Goal: Information Seeking & Learning: Learn about a topic

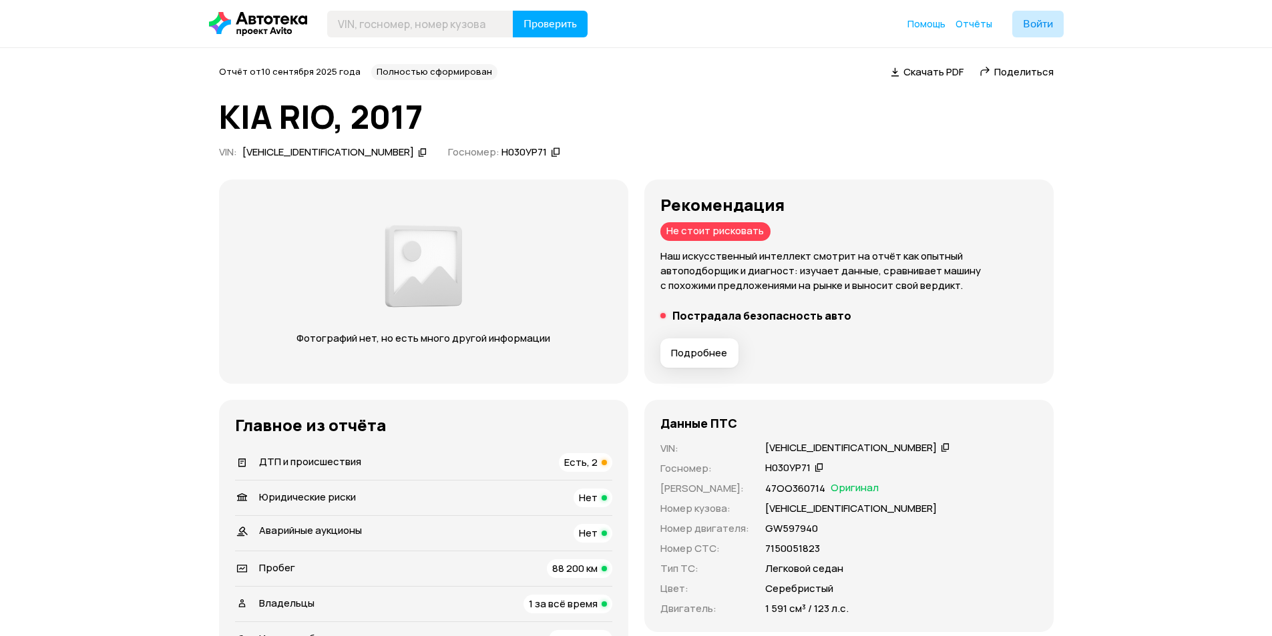
click at [588, 466] on span "Есть, 2" at bounding box center [580, 462] width 33 height 14
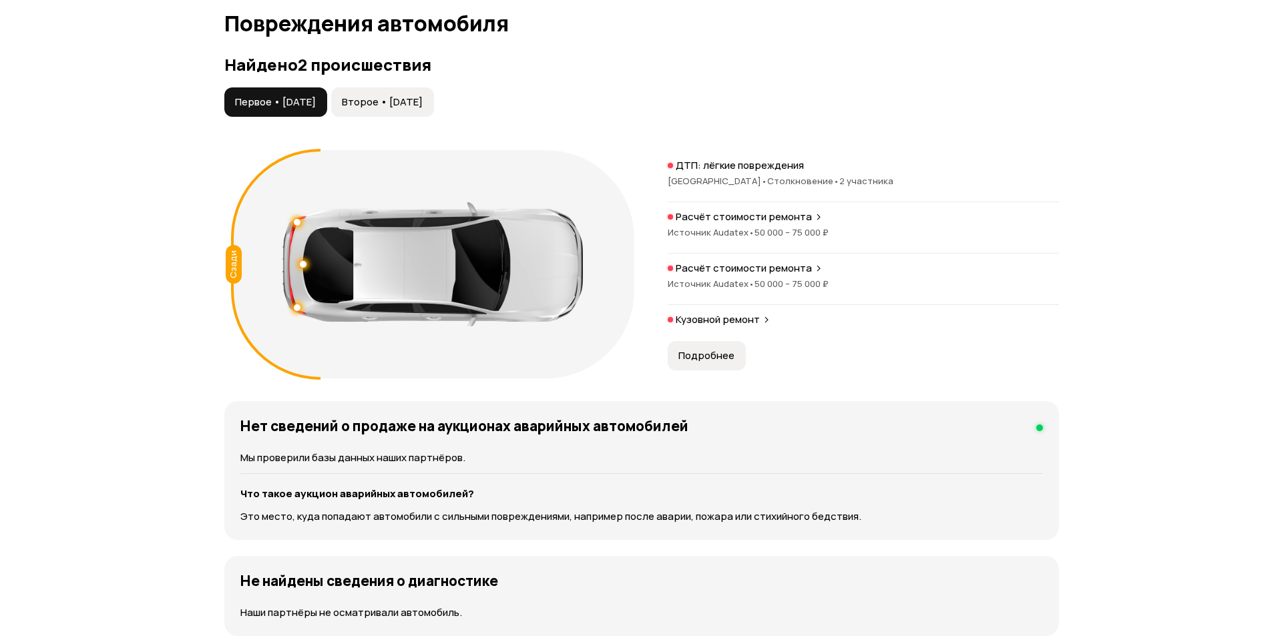
scroll to position [1327, 0]
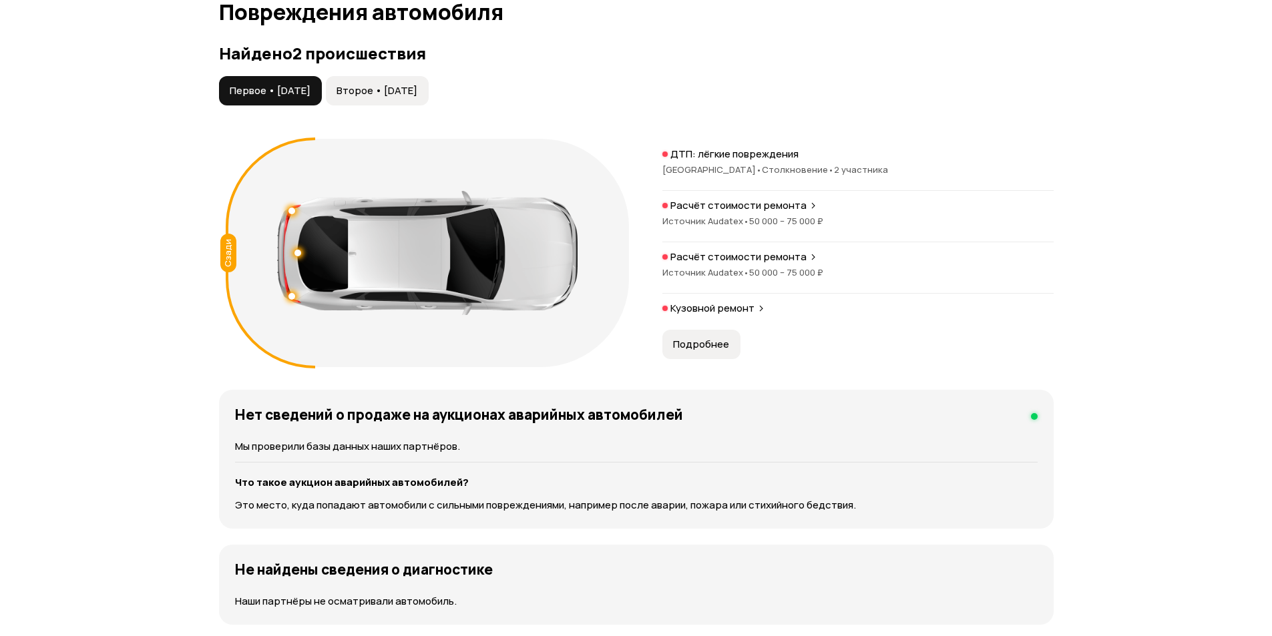
click at [726, 349] on span "Подробнее" at bounding box center [701, 344] width 56 height 13
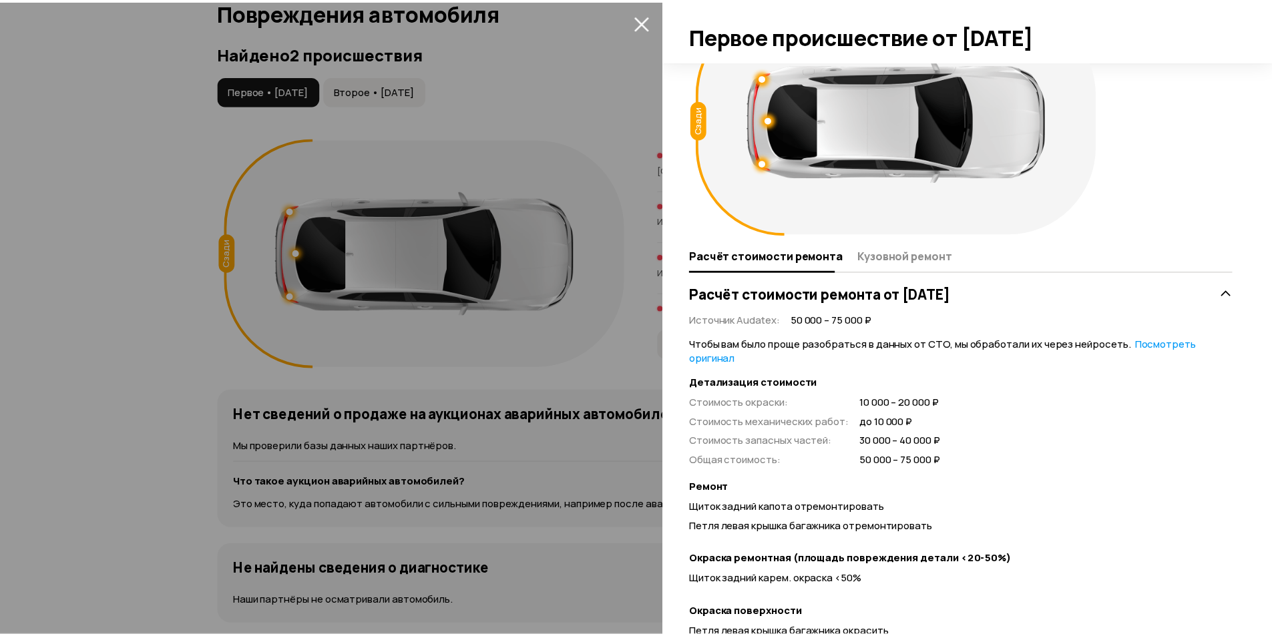
scroll to position [200, 0]
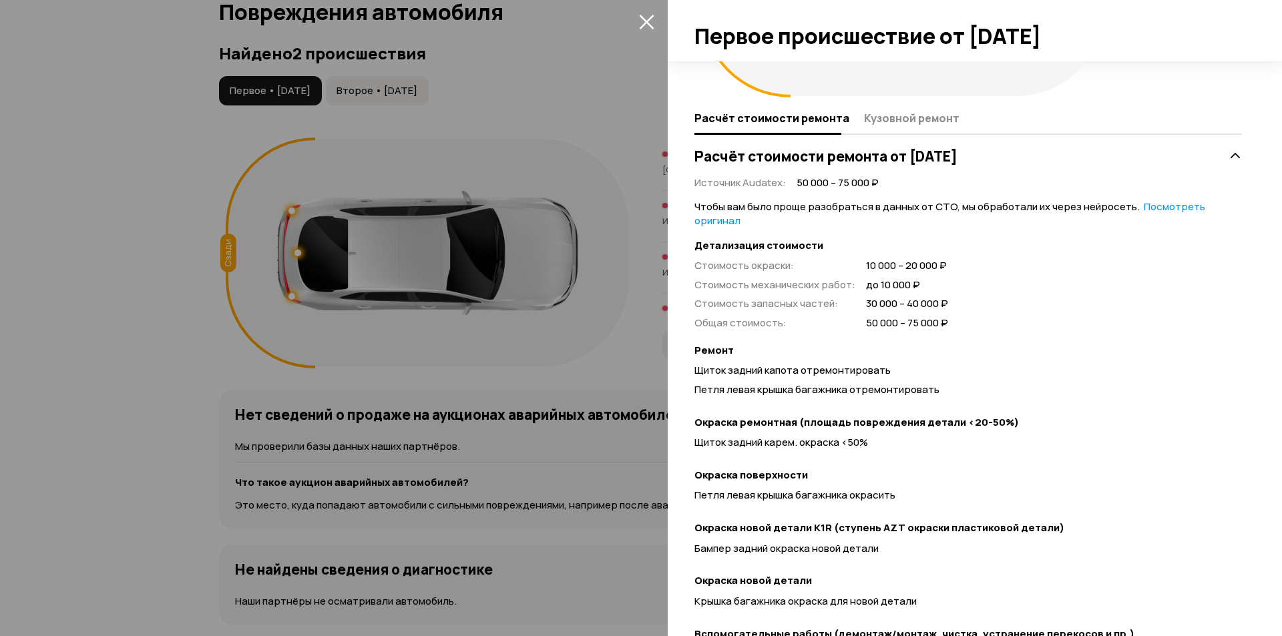
click at [634, 176] on div at bounding box center [641, 318] width 1282 height 636
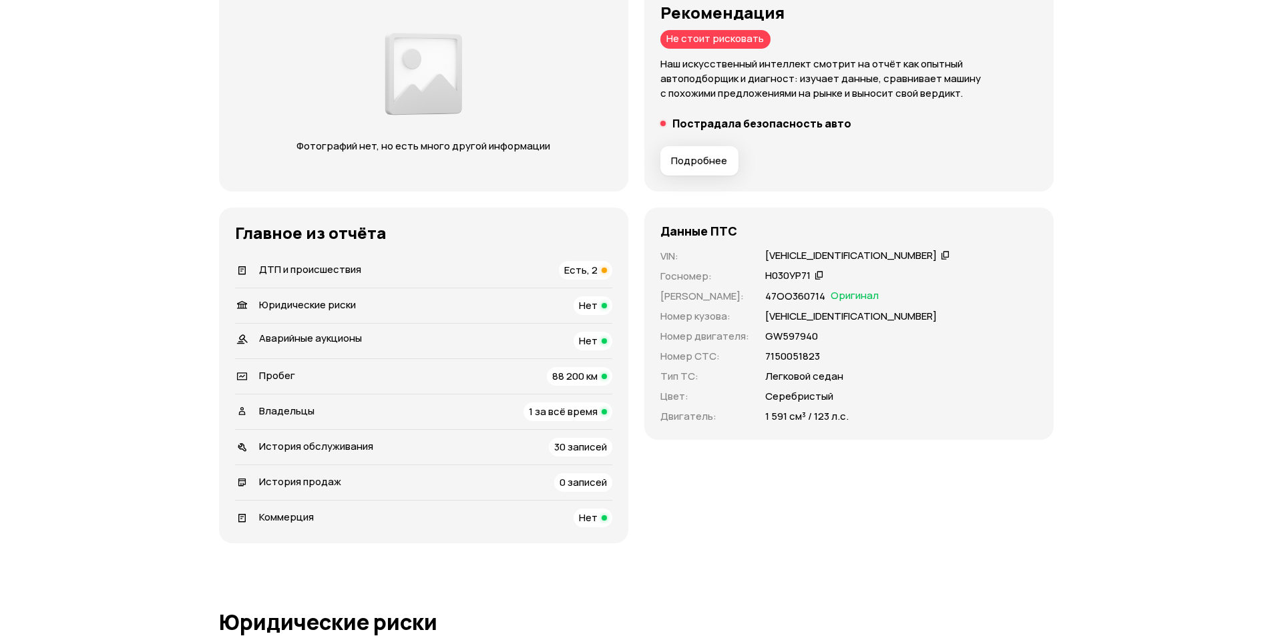
scroll to position [0, 0]
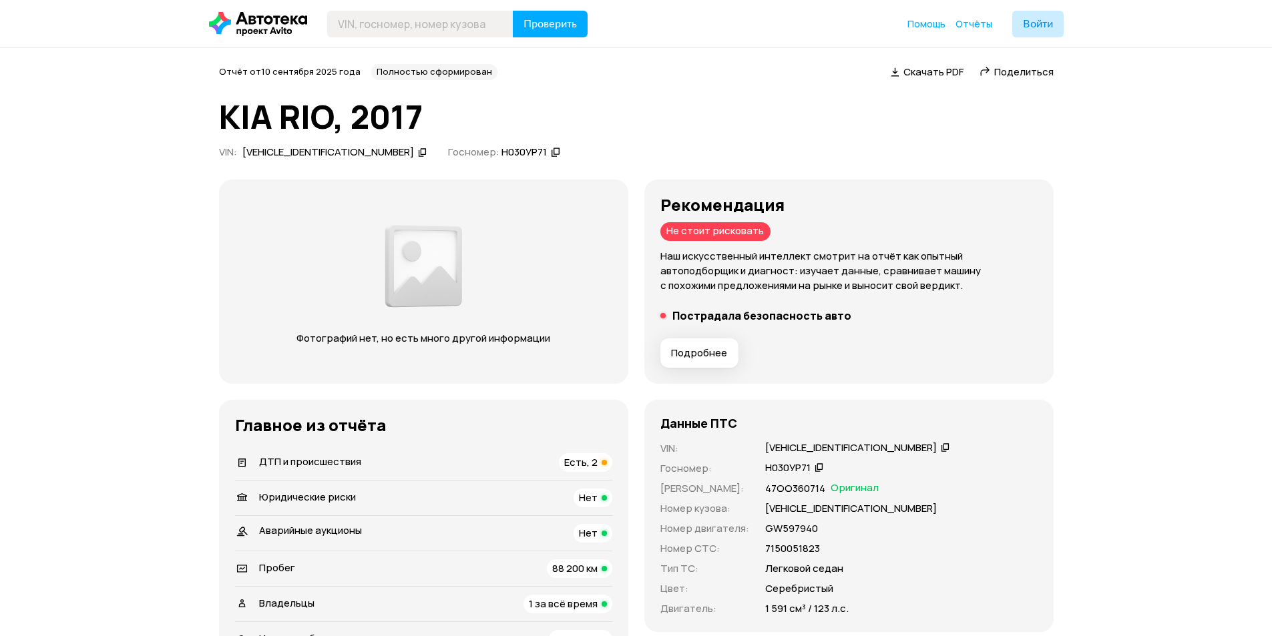
click at [722, 360] on button "Подробнее" at bounding box center [699, 353] width 78 height 29
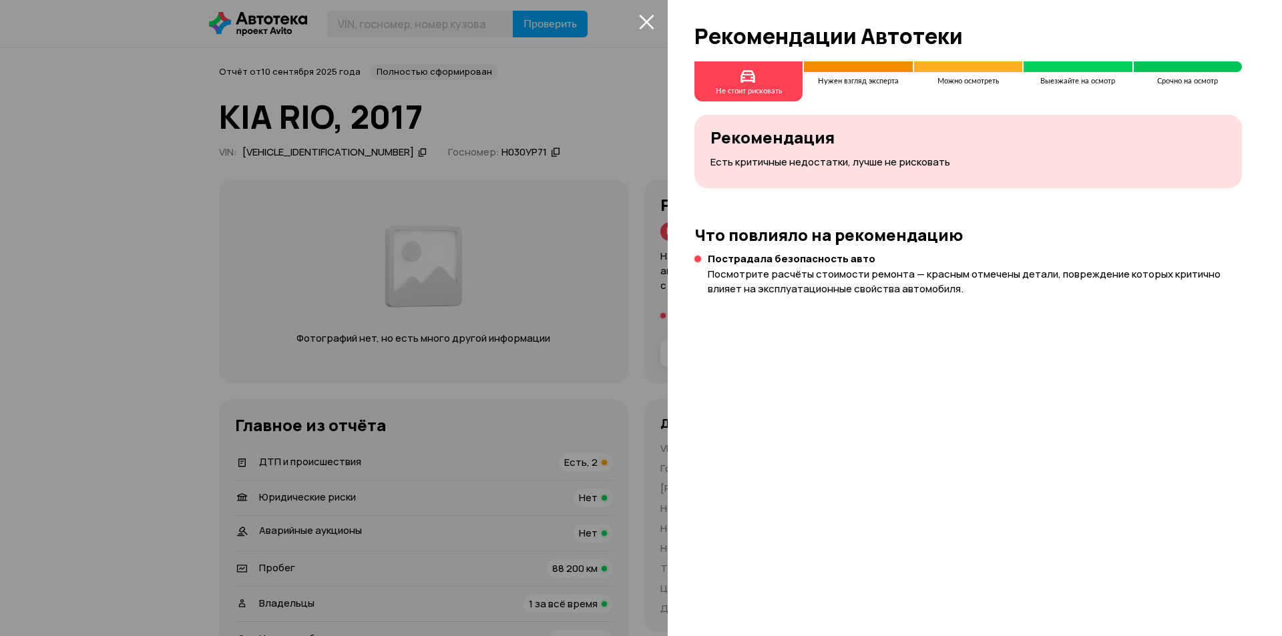
click at [553, 284] on div at bounding box center [641, 318] width 1282 height 636
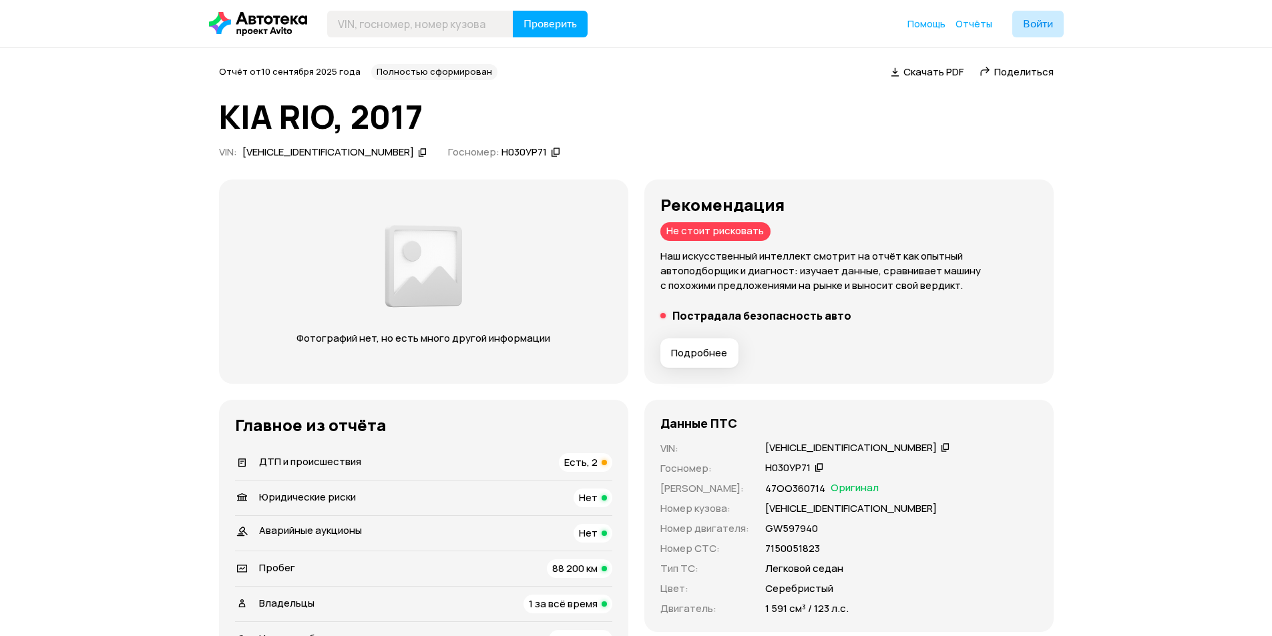
click at [586, 468] on span "Есть, 2" at bounding box center [580, 462] width 33 height 14
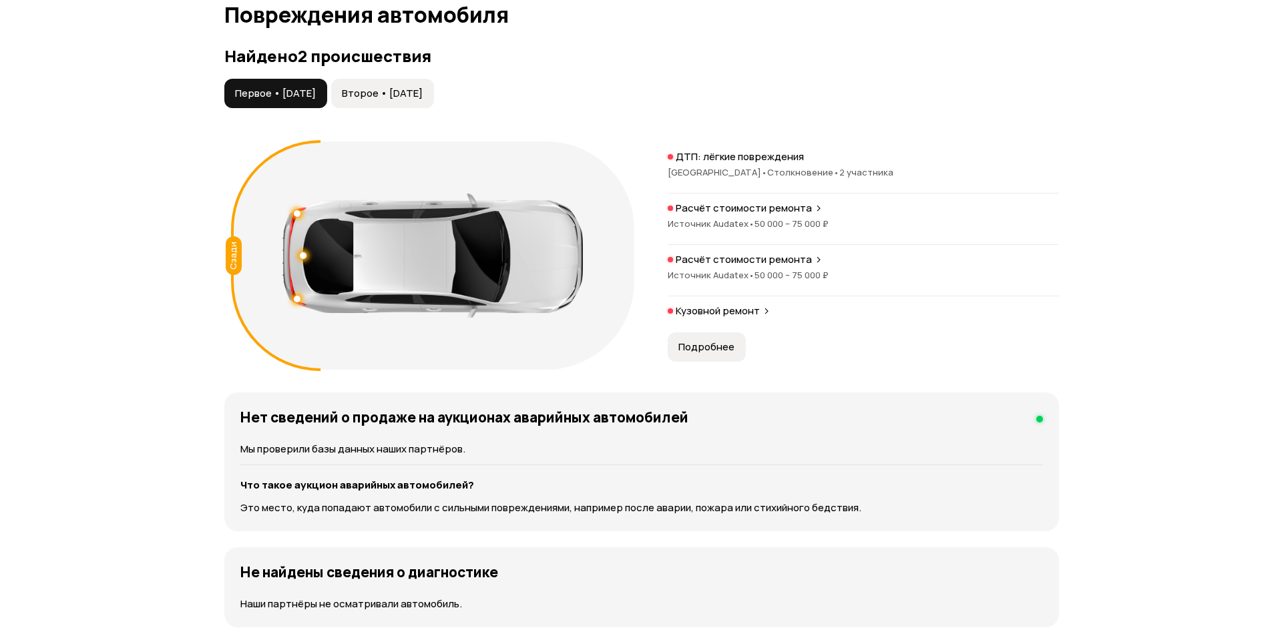
scroll to position [1327, 0]
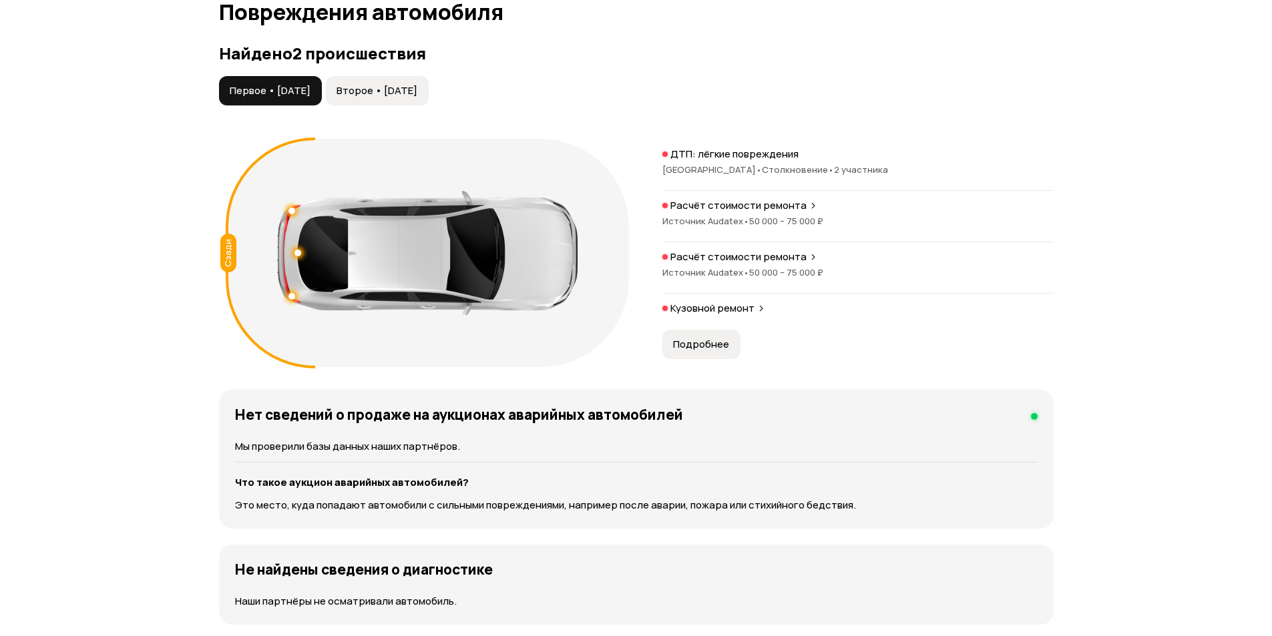
click at [417, 92] on span "Второе • [DATE]" at bounding box center [377, 90] width 81 height 13
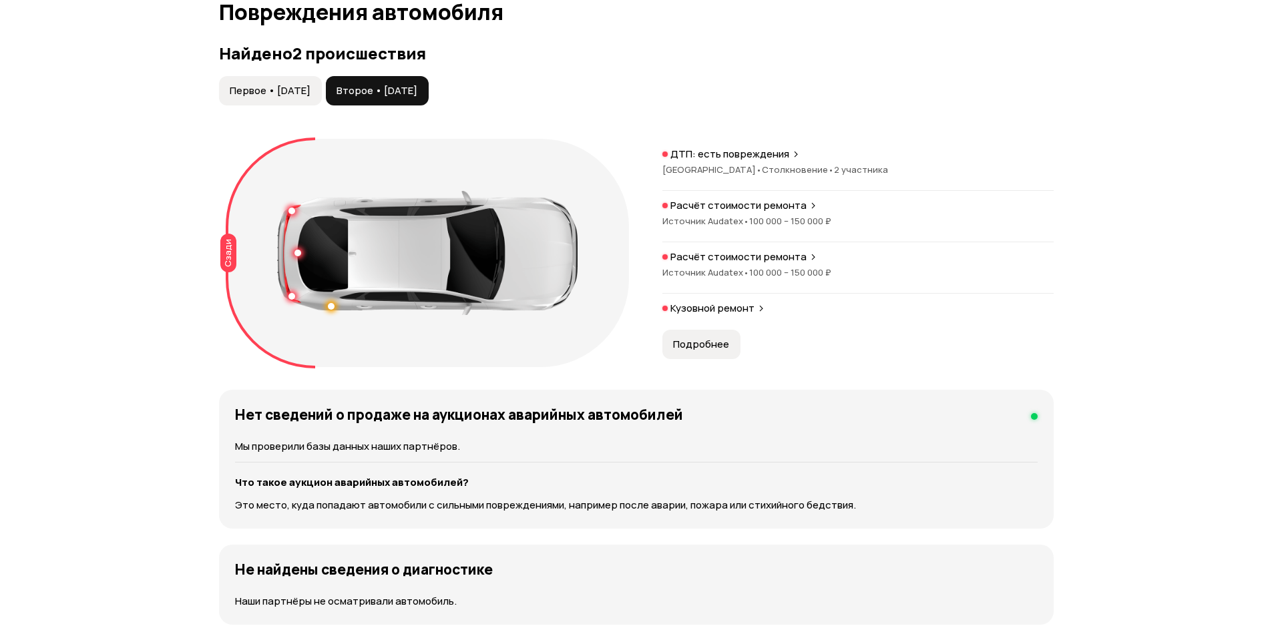
click at [723, 341] on span "Подробнее" at bounding box center [701, 344] width 56 height 13
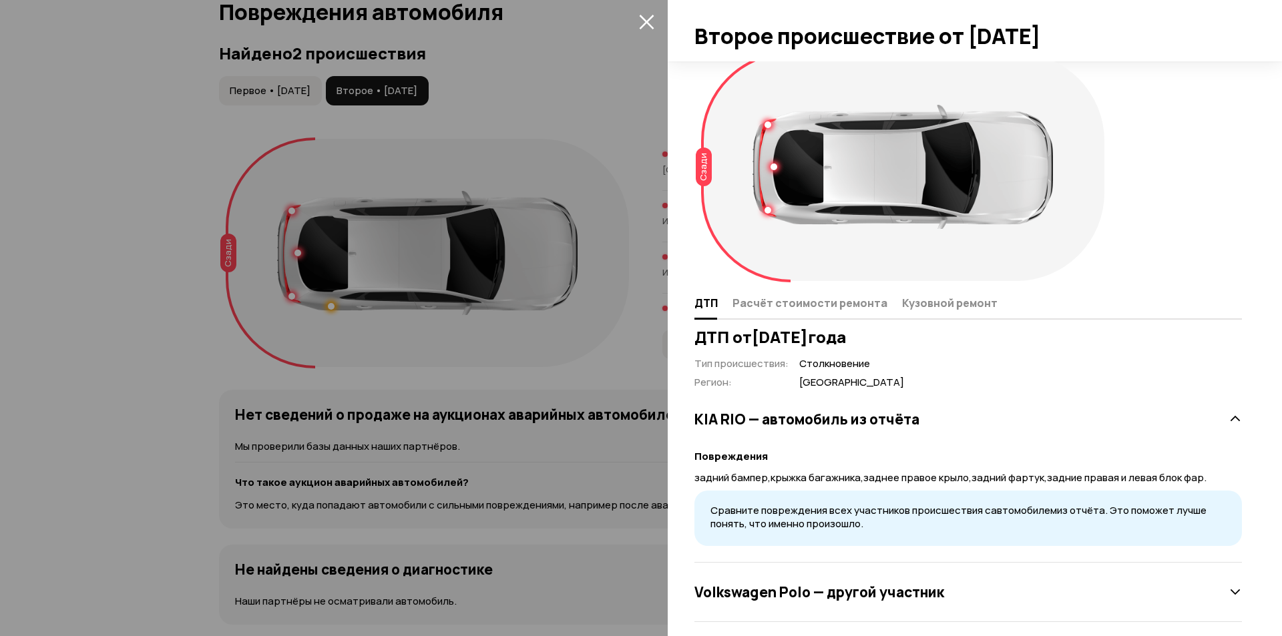
scroll to position [28, 0]
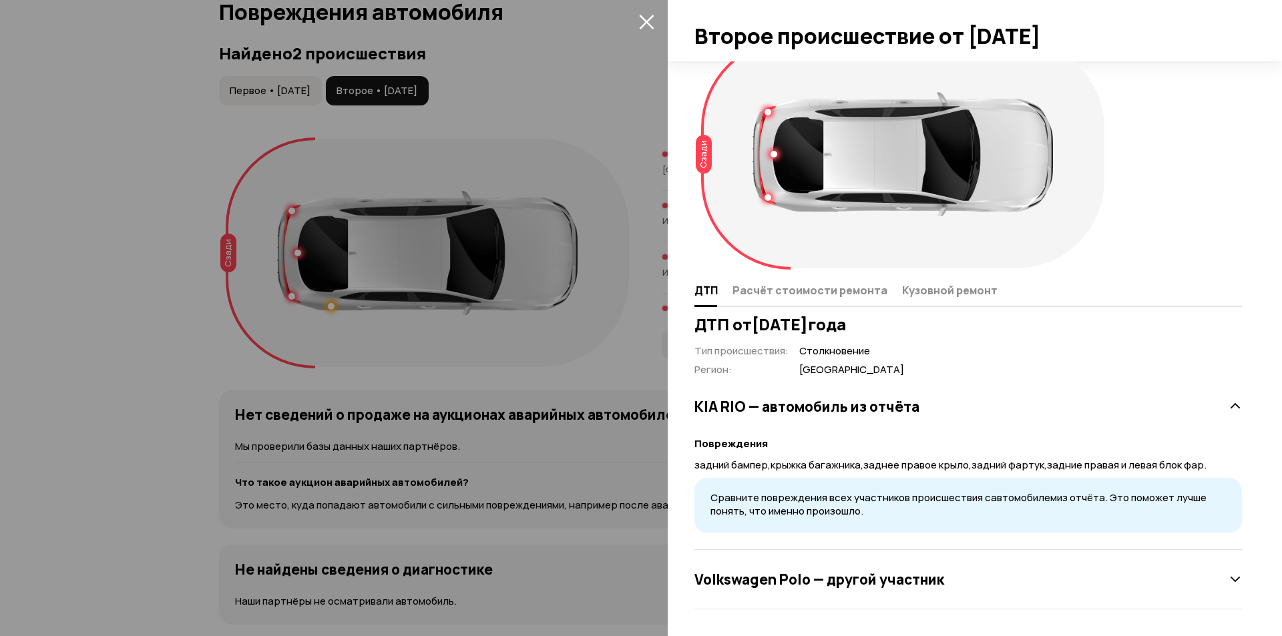
click at [1102, 407] on div "KIA RIO — автомобиль из отчёта" at bounding box center [967, 406] width 547 height 27
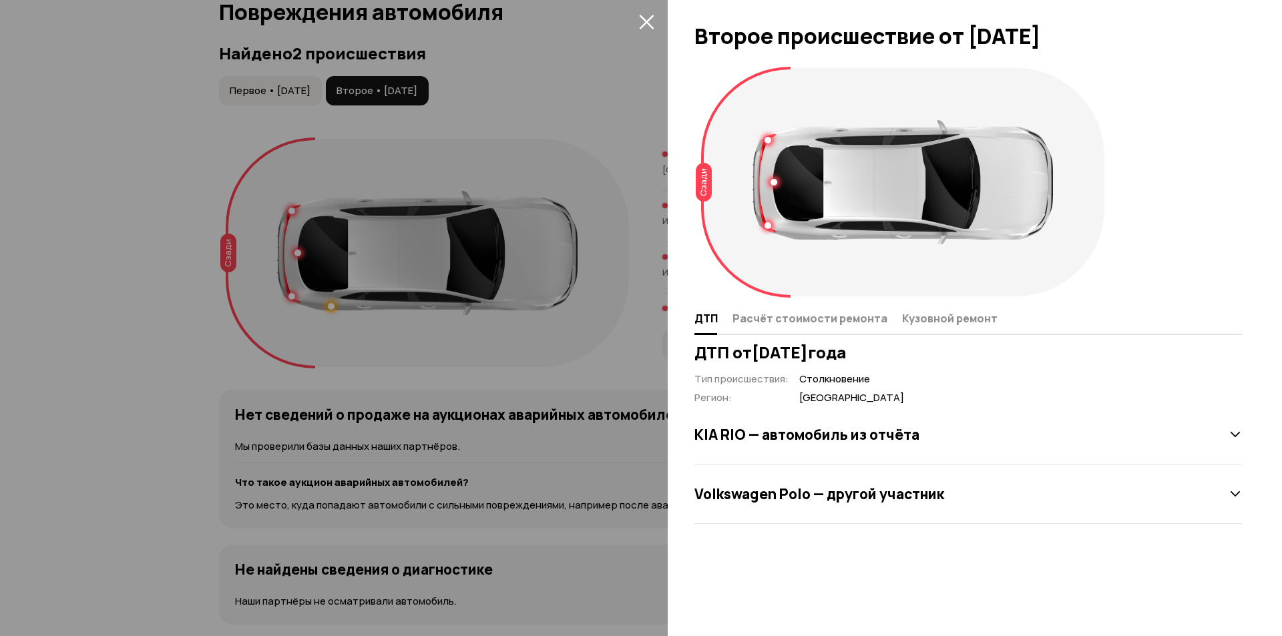
scroll to position [0, 0]
click at [1067, 448] on div "KIA RIO — автомобиль из отчёта" at bounding box center [967, 434] width 547 height 59
click at [921, 444] on div "KIA RIO — автомобиль из отчёта" at bounding box center [967, 434] width 547 height 27
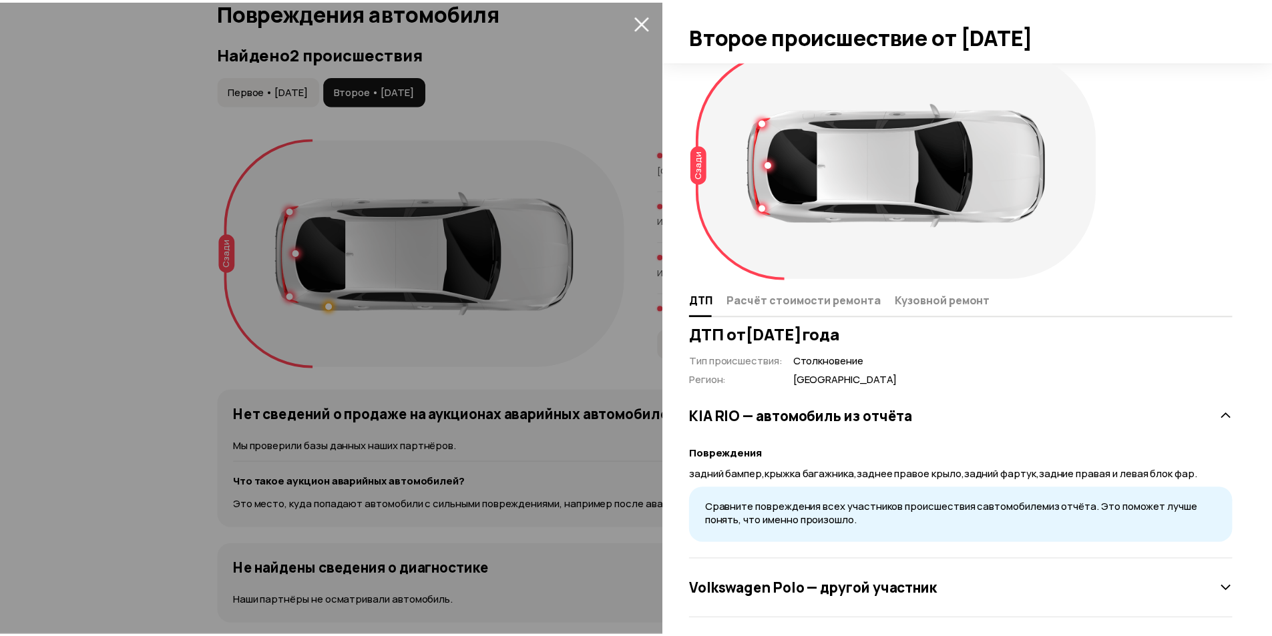
scroll to position [28, 0]
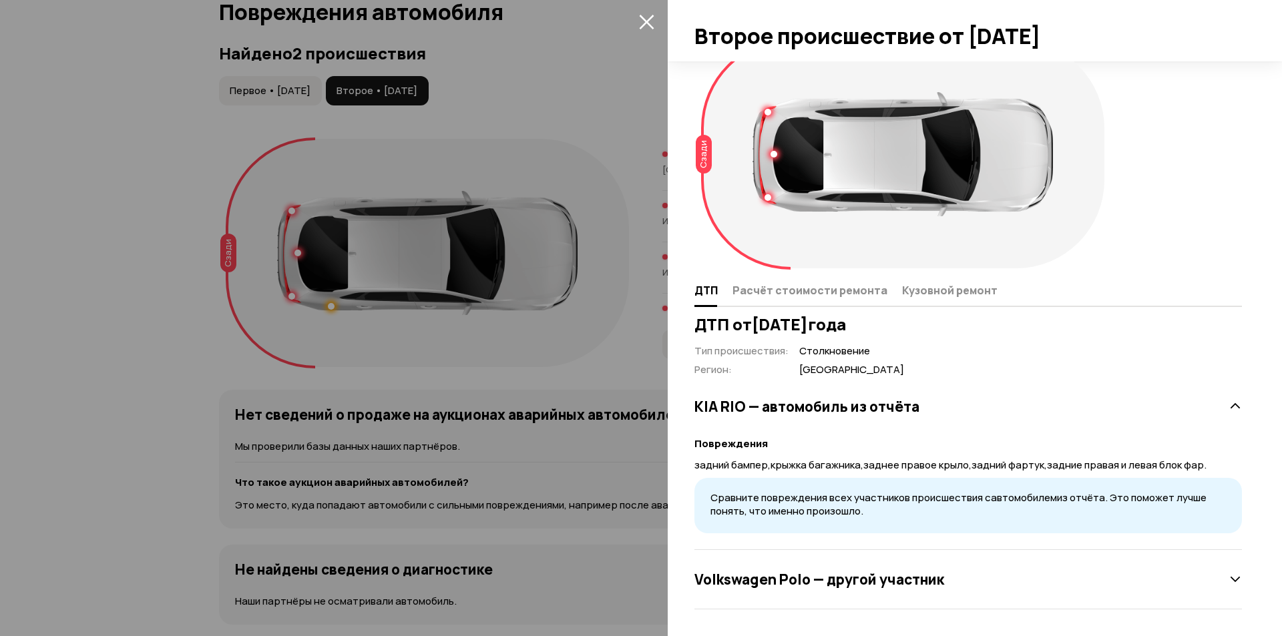
click at [496, 255] on div at bounding box center [641, 318] width 1282 height 636
